Goal: Communication & Community: Answer question/provide support

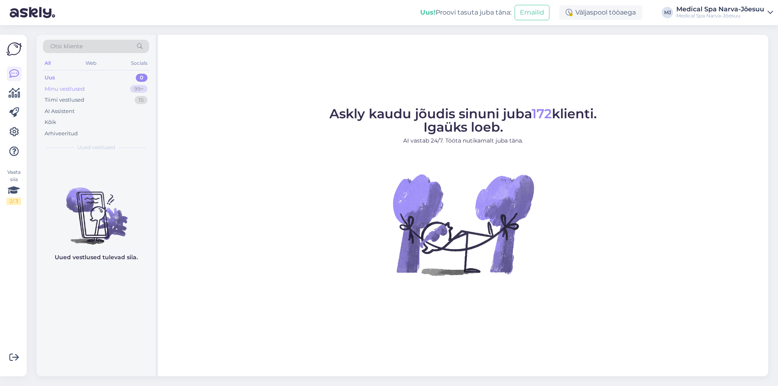
click at [107, 88] on div "Minu vestlused 99+" at bounding box center [96, 88] width 106 height 11
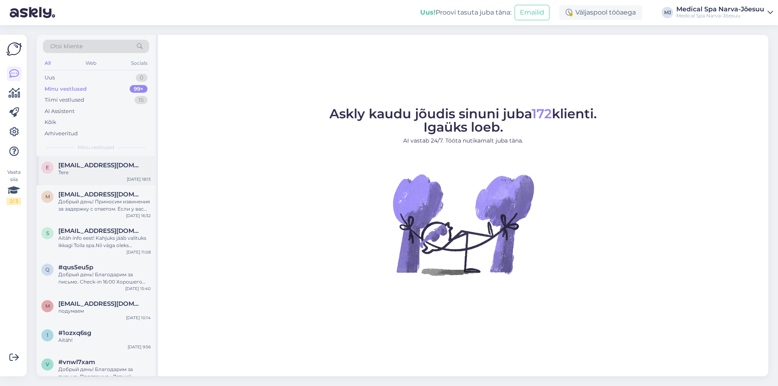
click at [107, 172] on div "Tere" at bounding box center [104, 172] width 92 height 7
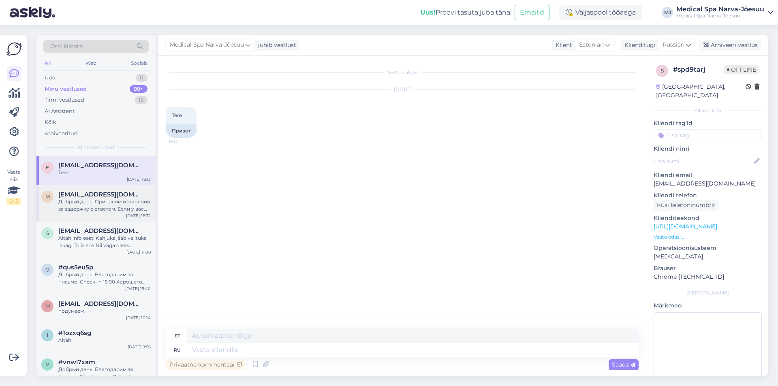
click at [85, 210] on div "Добрый день! Приносим извинения за задержку с ответом. Если у вас забронирован …" at bounding box center [104, 205] width 92 height 15
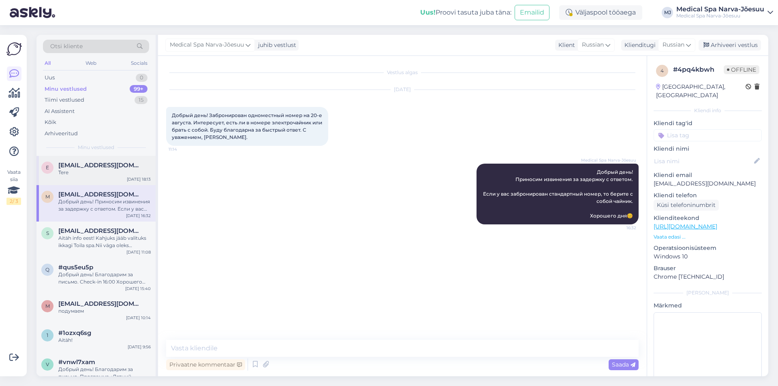
click at [88, 172] on div "Tere" at bounding box center [104, 172] width 92 height 7
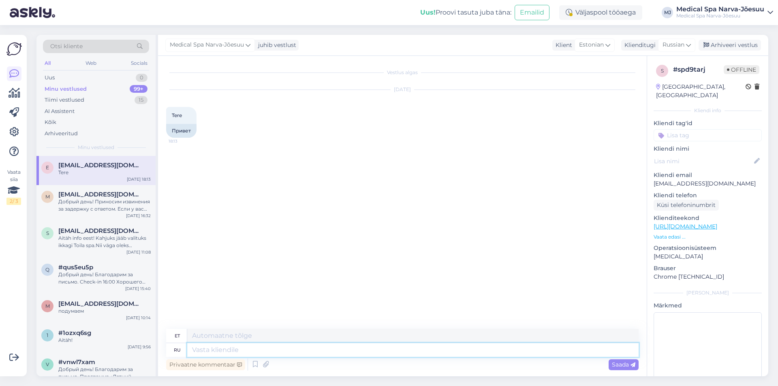
click at [231, 351] on textarea at bounding box center [412, 350] width 451 height 14
paste textarea "Добрый вечер! Можем ли мы Вам чем-то помочь?"
type textarea "Добрый вечер! Можем ли мы Вам чем-то помочь?"
type textarea "Tere õhtust! Kas saame teid millegagi aidata?"
type textarea "Добрый вечер! Можем ли мы Вам чем-то помочь?"
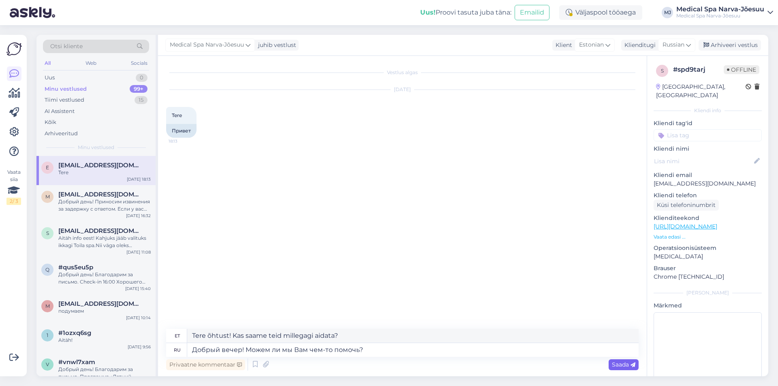
click at [631, 364] on icon at bounding box center [633, 365] width 5 height 5
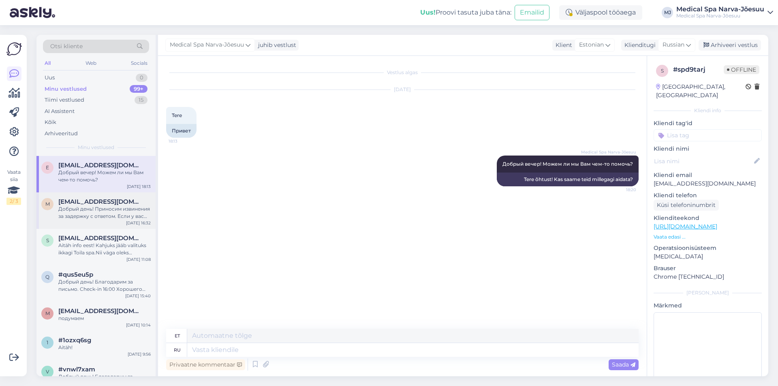
click at [90, 202] on span "morgana-z@mail.ru" at bounding box center [100, 201] width 84 height 7
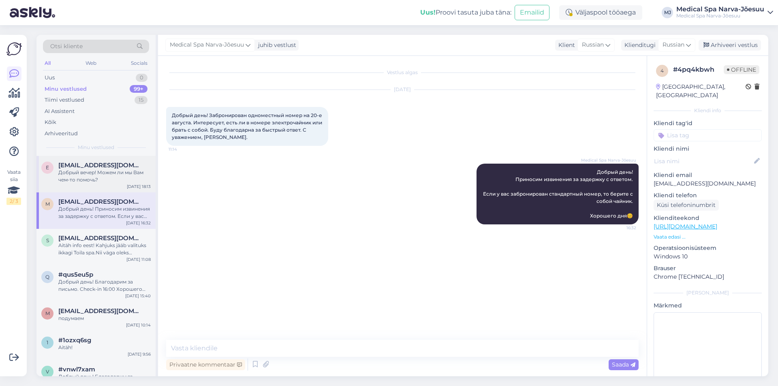
click at [105, 185] on div "e elnara.taidre@artun.ee Добрый вечер! Можем ли мы Вам чем-то помочь? Aug 18 18…" at bounding box center [95, 174] width 119 height 36
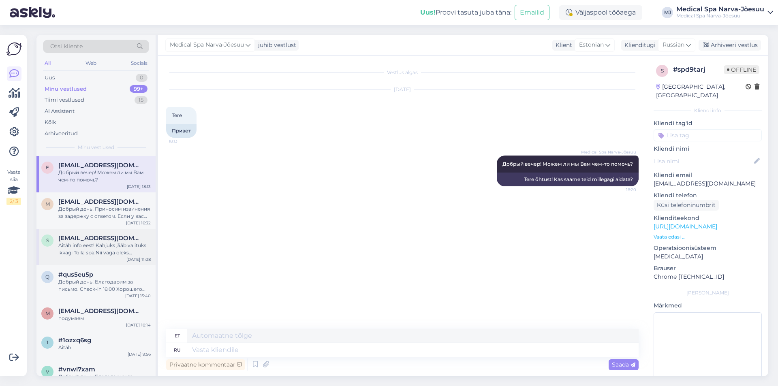
click at [109, 250] on div "Aitäh info eest! Kahjuks jääb valituks ikkagi Toila spa.Nii väga oleks soovinud…" at bounding box center [104, 249] width 92 height 15
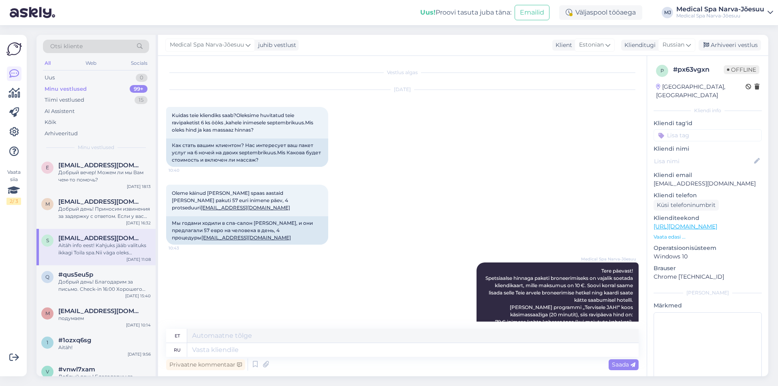
scroll to position [436, 0]
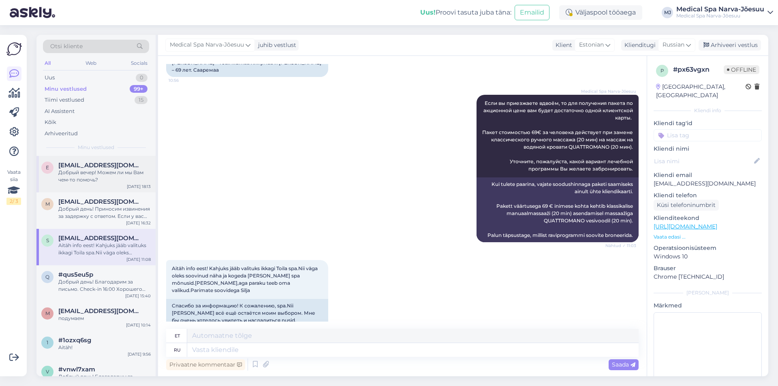
click at [95, 169] on div "Добрый вечер! Можем ли мы Вам чем-то помочь?" at bounding box center [104, 176] width 92 height 15
